Goal: Entertainment & Leisure: Consume media (video, audio)

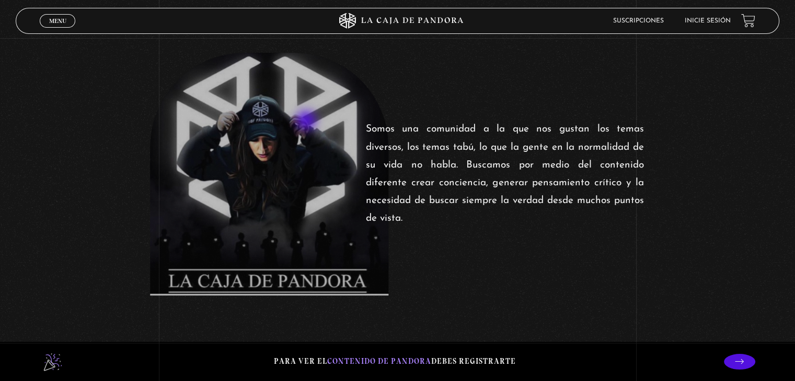
scroll to position [418, 0]
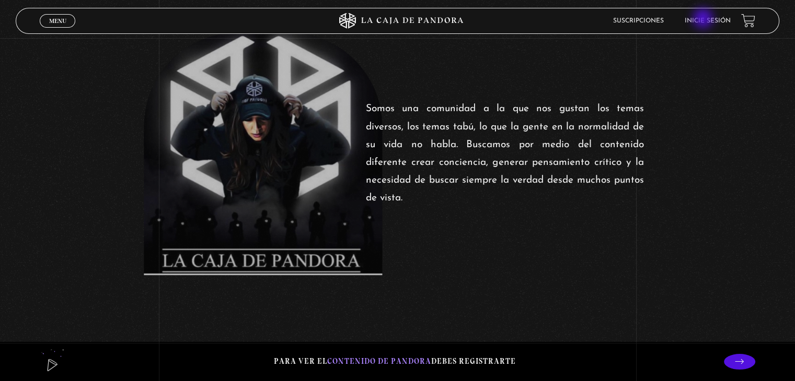
click at [704, 19] on link "Inicie sesión" at bounding box center [708, 21] width 46 height 6
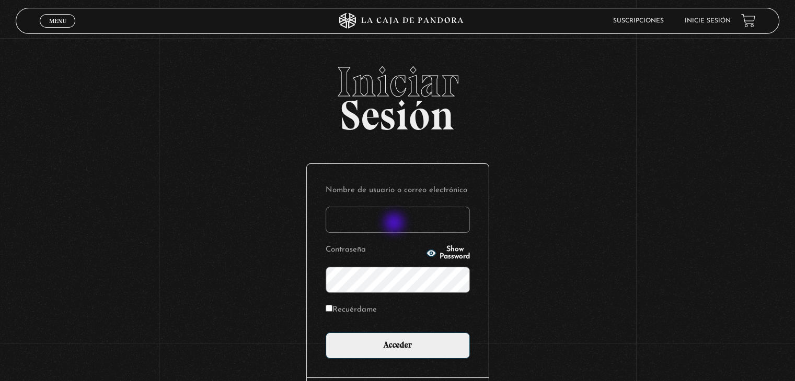
click at [395, 219] on input "Nombre de usuario o correo electrónico" at bounding box center [398, 220] width 144 height 26
paste input "Raquel.ulatec@gmail.com"
type input "Raquel.ulatec@gmail.com"
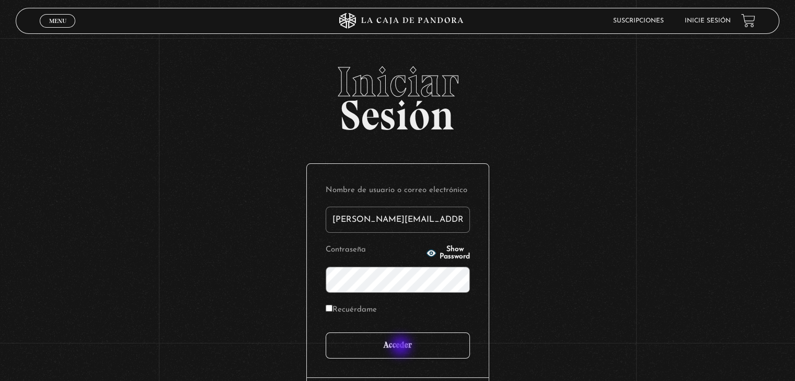
click at [402, 348] on input "Acceder" at bounding box center [398, 346] width 144 height 26
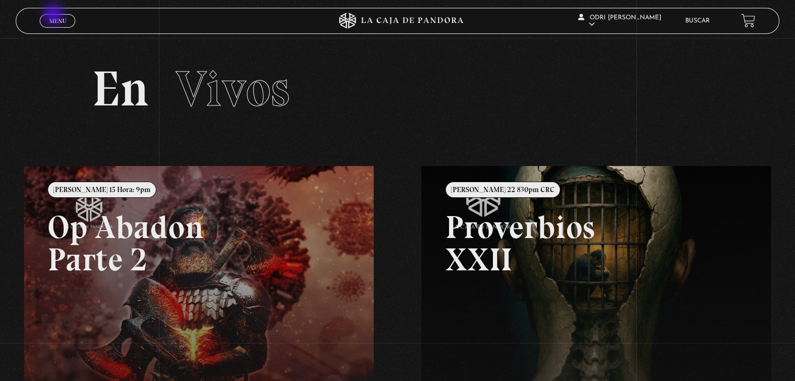
click at [54, 15] on link "Menu Cerrar" at bounding box center [58, 21] width 36 height 14
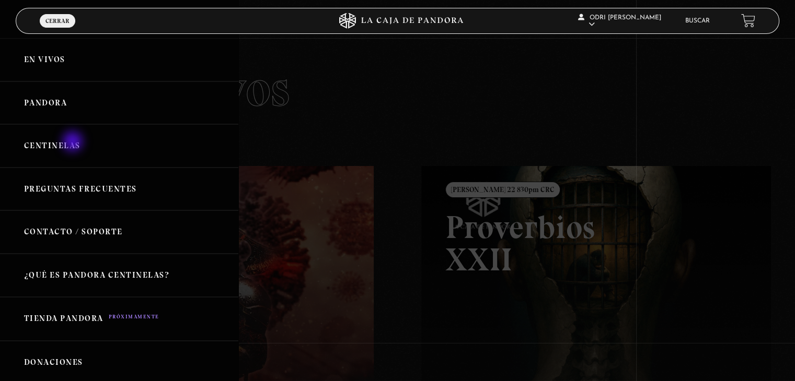
click at [74, 143] on link "Centinelas" at bounding box center [119, 145] width 238 height 43
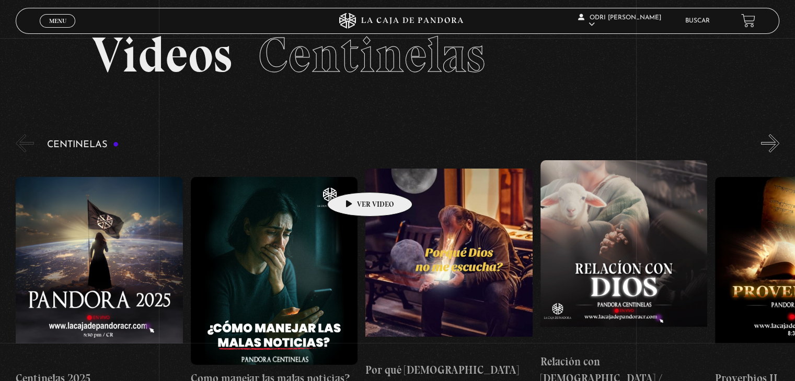
scroll to position [52, 0]
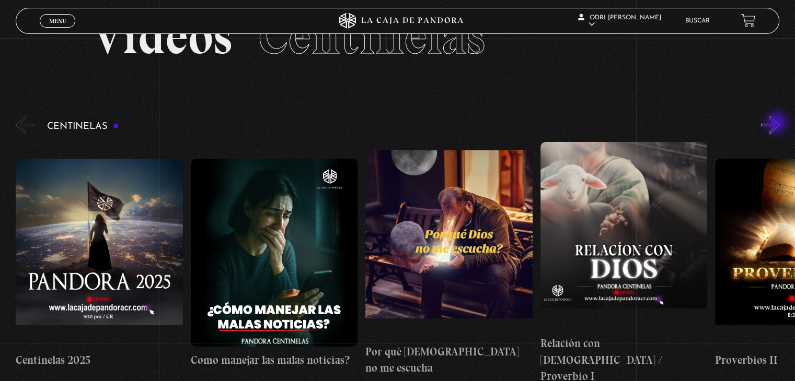
click at [778, 124] on button "»" at bounding box center [770, 125] width 18 height 18
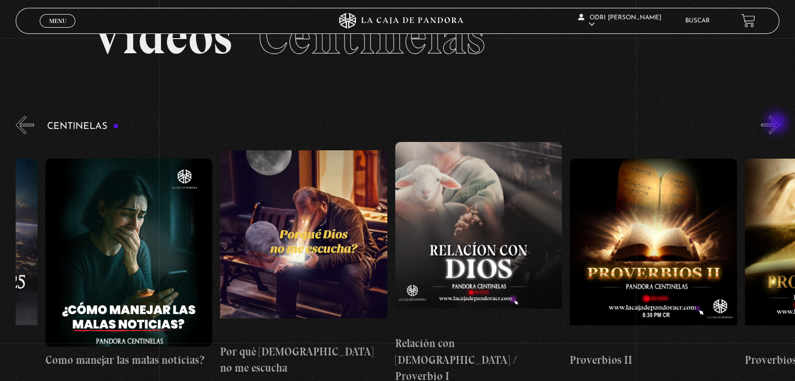
click at [778, 124] on button "»" at bounding box center [770, 125] width 18 height 18
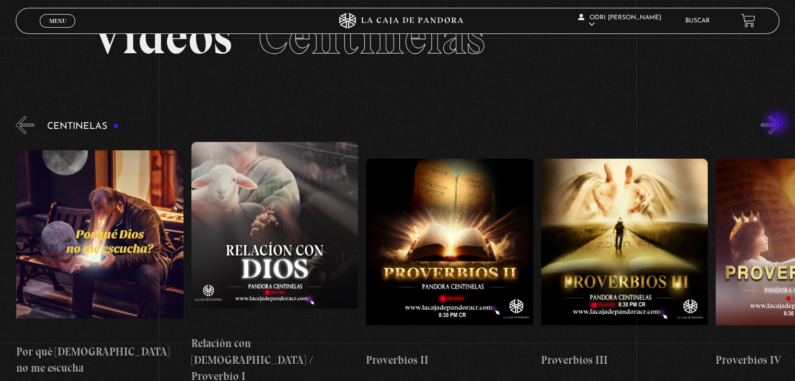
click at [778, 124] on button "»" at bounding box center [770, 125] width 18 height 18
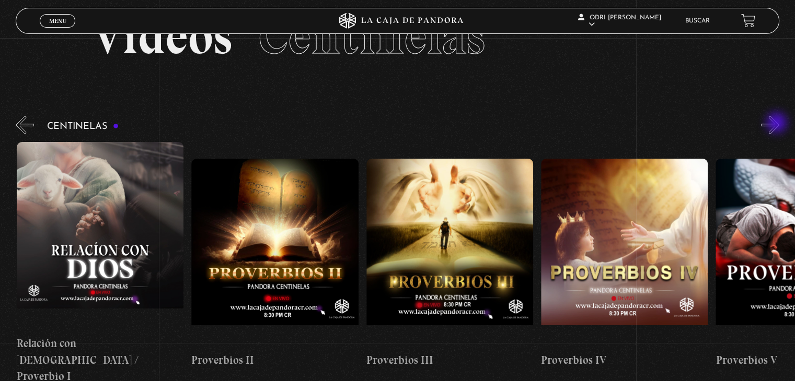
click at [778, 124] on button "»" at bounding box center [770, 125] width 18 height 18
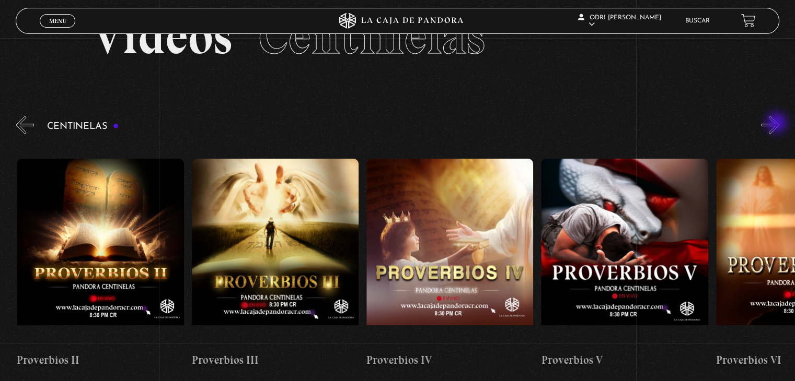
click at [778, 124] on button "»" at bounding box center [770, 125] width 18 height 18
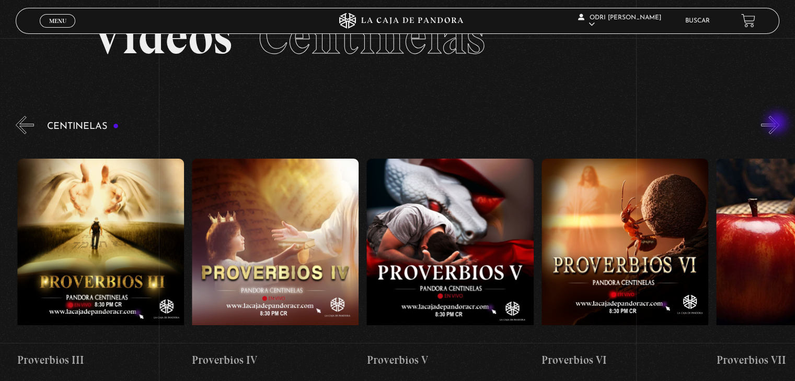
click at [778, 124] on button "»" at bounding box center [770, 125] width 18 height 18
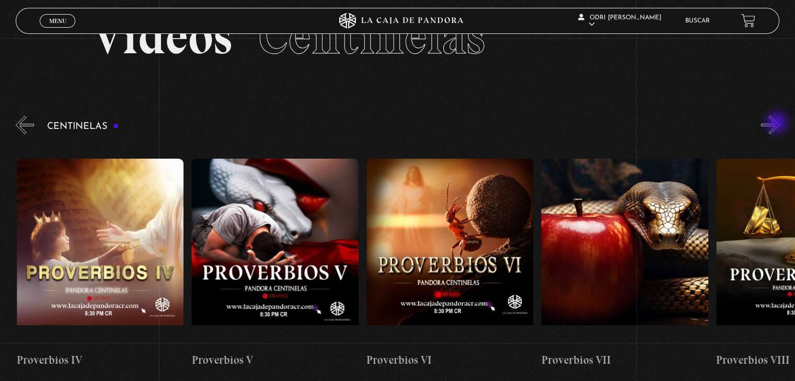
click at [778, 124] on button "»" at bounding box center [770, 125] width 18 height 18
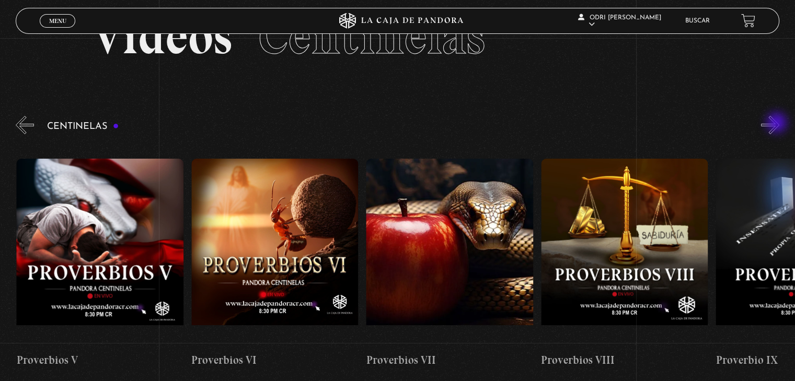
click at [778, 124] on button "»" at bounding box center [770, 125] width 18 height 18
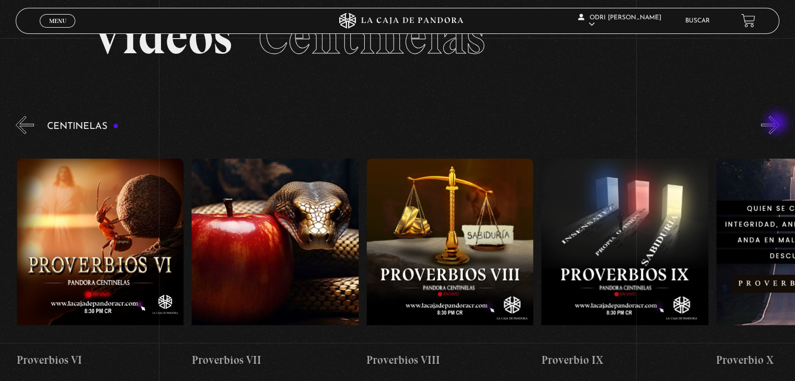
click at [778, 124] on button "»" at bounding box center [770, 125] width 18 height 18
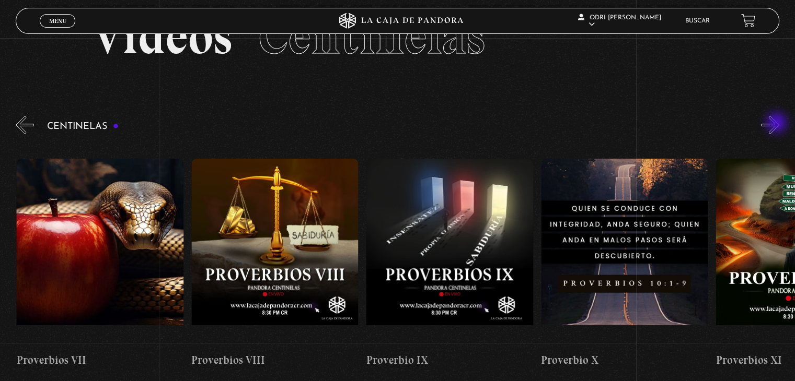
click at [778, 124] on button "»" at bounding box center [770, 125] width 18 height 18
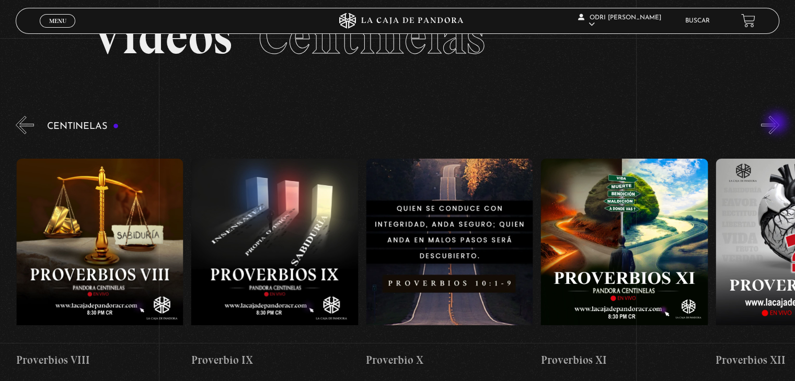
click at [778, 124] on button "»" at bounding box center [770, 125] width 18 height 18
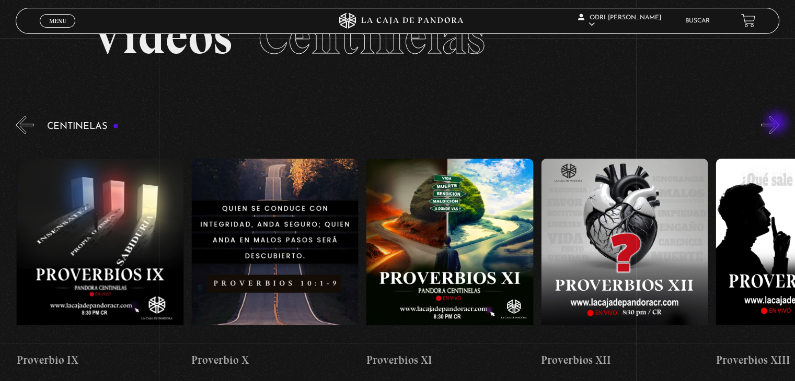
click at [778, 124] on button "»" at bounding box center [770, 125] width 18 height 18
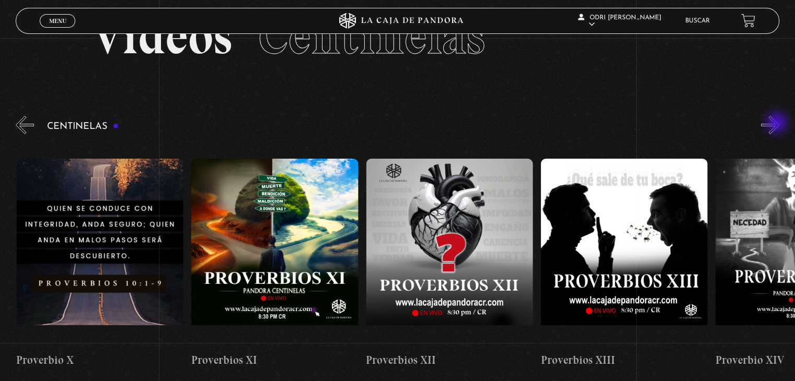
click at [778, 124] on button "»" at bounding box center [770, 125] width 18 height 18
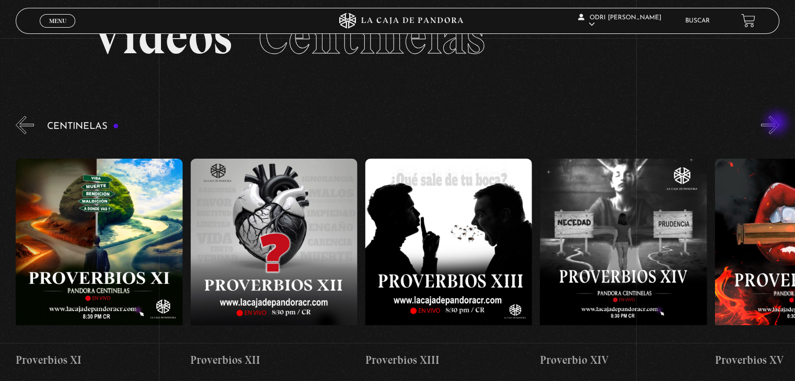
click at [778, 124] on button "»" at bounding box center [770, 125] width 18 height 18
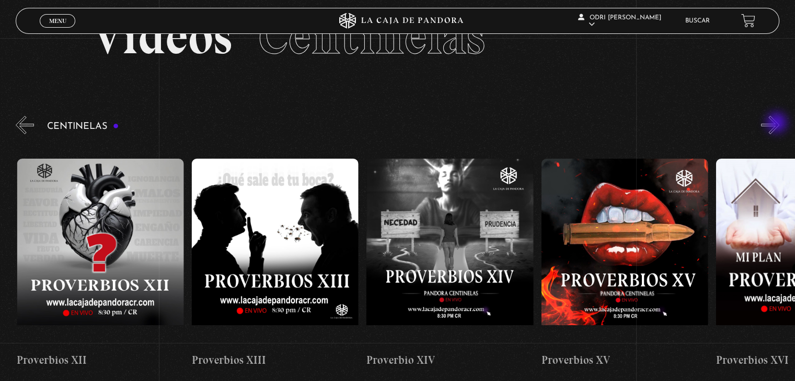
click at [778, 124] on button "»" at bounding box center [770, 125] width 18 height 18
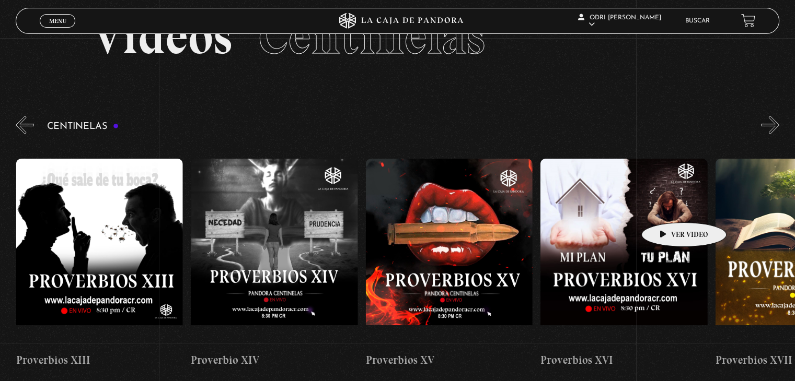
scroll to position [0, 2621]
click at [668, 207] on figure at bounding box center [623, 253] width 167 height 188
click at [644, 188] on figure at bounding box center [623, 253] width 167 height 188
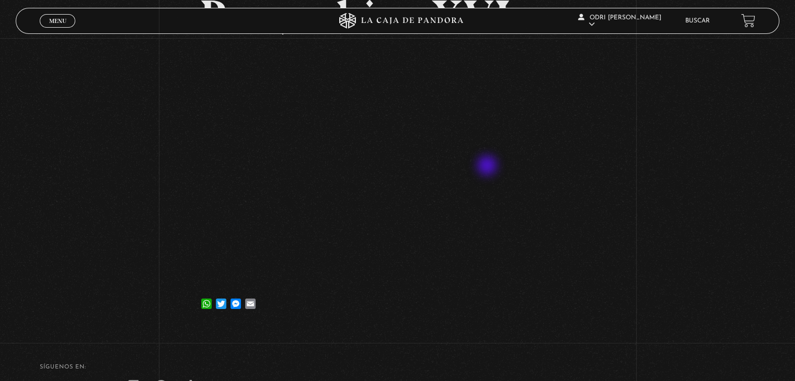
scroll to position [105, 0]
click at [747, 172] on div "Volver [DATE] Proverbios XVI WhatsApp Twitter Messenger Email" at bounding box center [397, 131] width 795 height 394
